Goal: Information Seeking & Learning: Learn about a topic

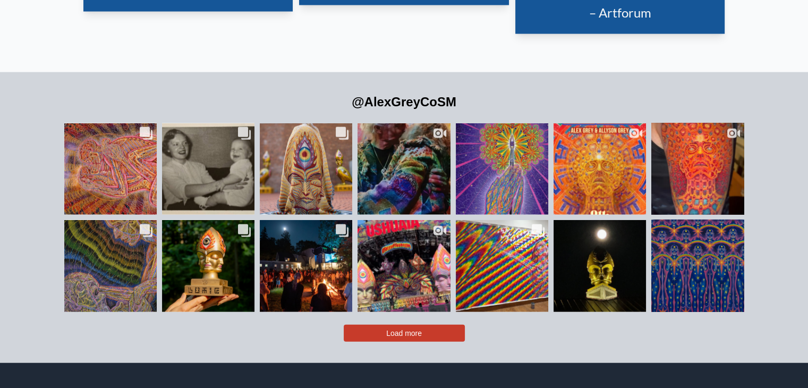
scroll to position [2337, 0]
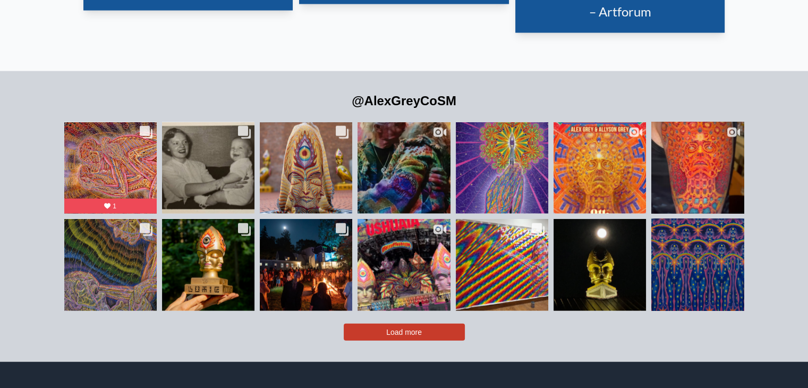
click at [382, 323] on button "Load more" at bounding box center [404, 331] width 121 height 17
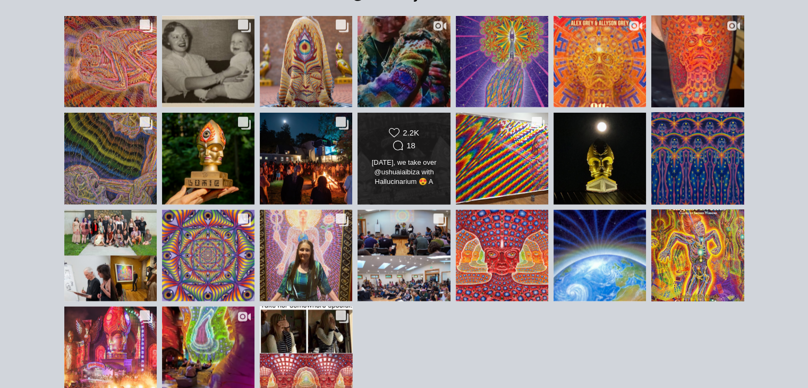
scroll to position [2390, 0]
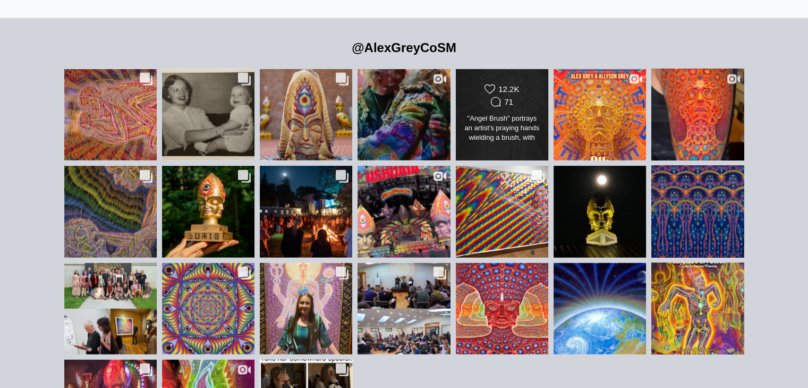
click at [510, 97] on div "71" at bounding box center [508, 102] width 9 height 10
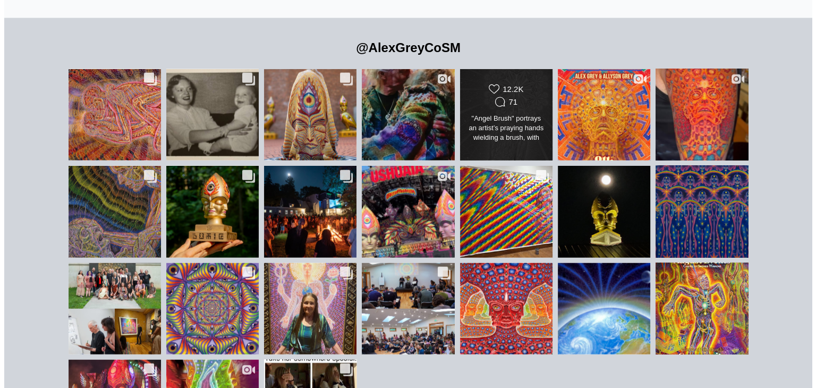
scroll to position [644, 0]
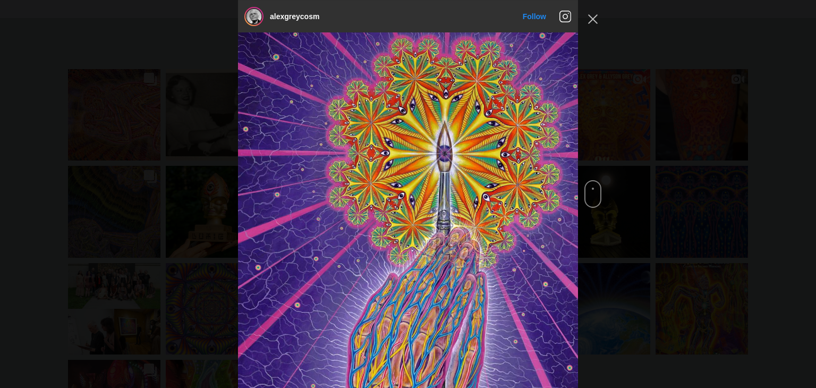
click at [586, 197] on span "Instagram Feed popup" at bounding box center [592, 194] width 17 height 28
click at [584, 202] on div "alexgreycosm Follow" at bounding box center [408, 194] width 816 height 388
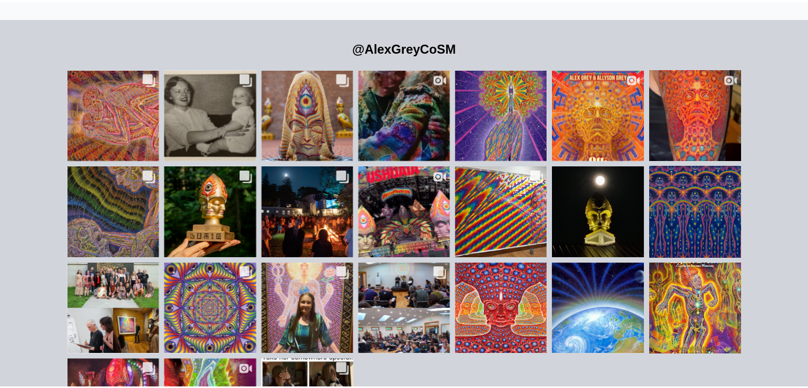
scroll to position [2390, 0]
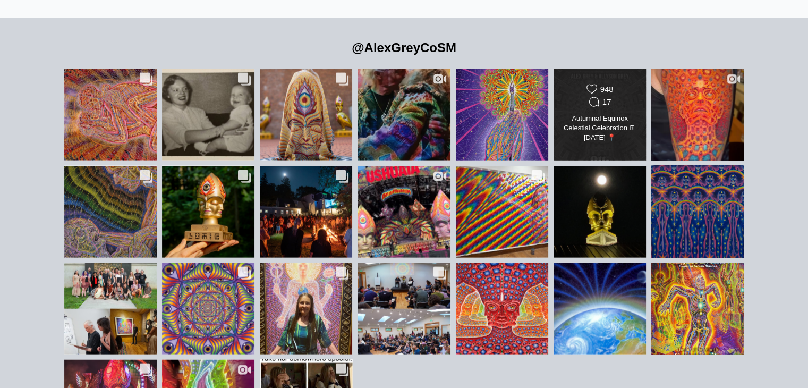
click at [575, 114] on div "Autumnal Equinox Celestial Celebration 🗓 September 20, 2025 📍 @chapelofsacredmi…" at bounding box center [599, 129] width 75 height 30
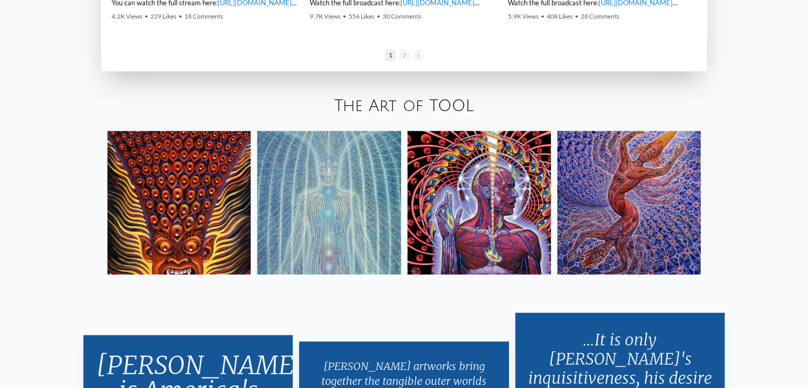
scroll to position [1823, 0]
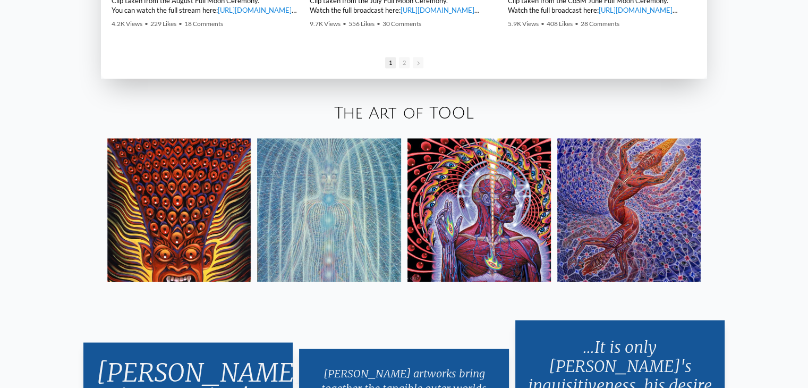
click at [504, 210] on img at bounding box center [478, 209] width 143 height 143
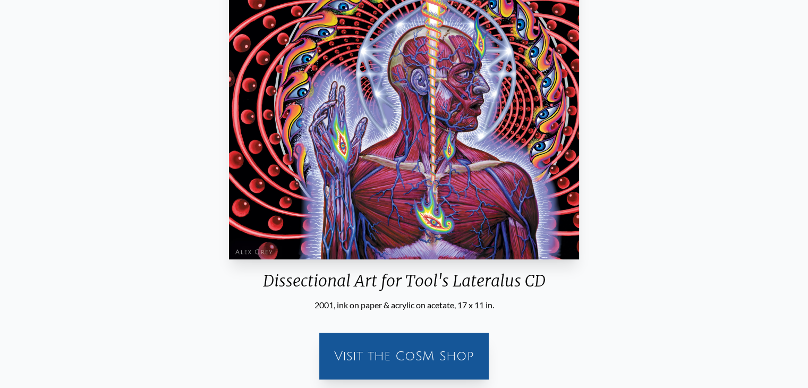
scroll to position [319, 0]
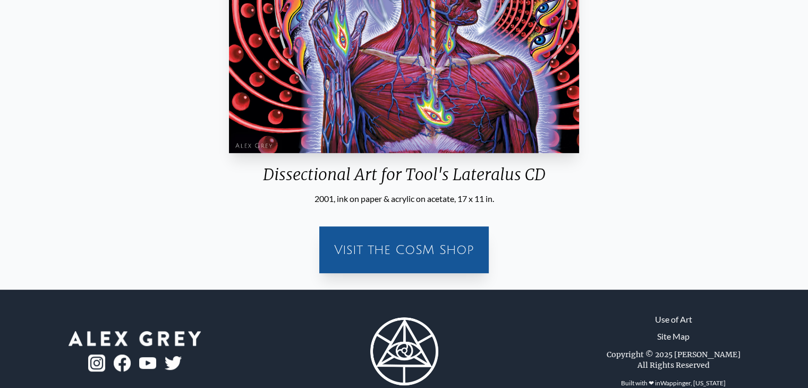
click at [404, 249] on div "Visit the CoSM Shop" at bounding box center [404, 250] width 157 height 34
